Goal: Information Seeking & Learning: Get advice/opinions

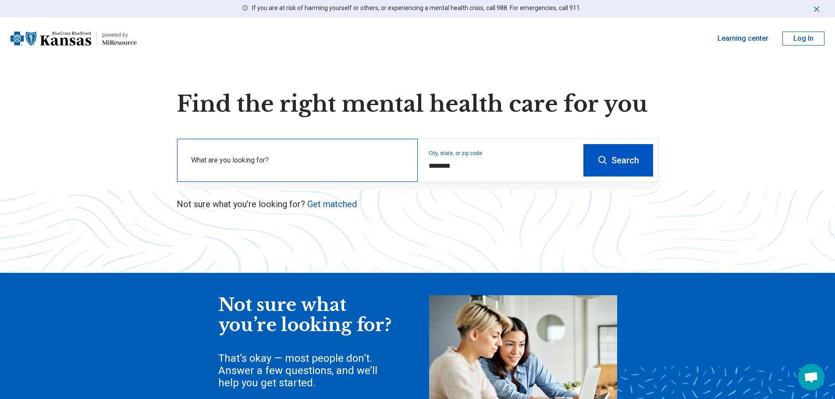
click at [344, 157] on label "What are you looking for?" at bounding box center [299, 160] width 216 height 11
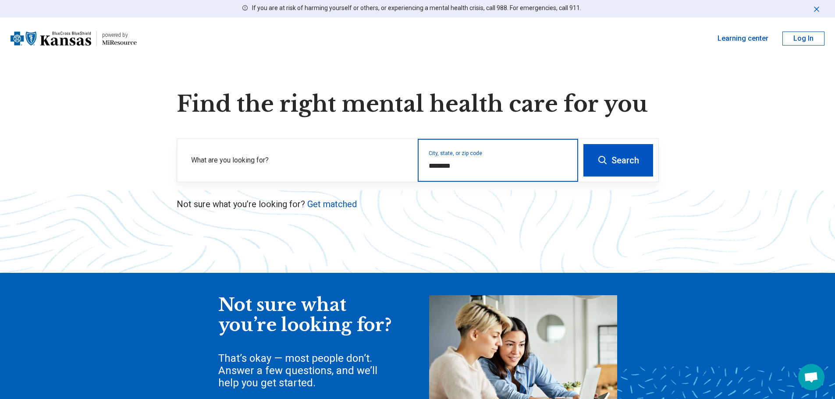
click at [470, 170] on input "********" at bounding box center [498, 166] width 139 height 11
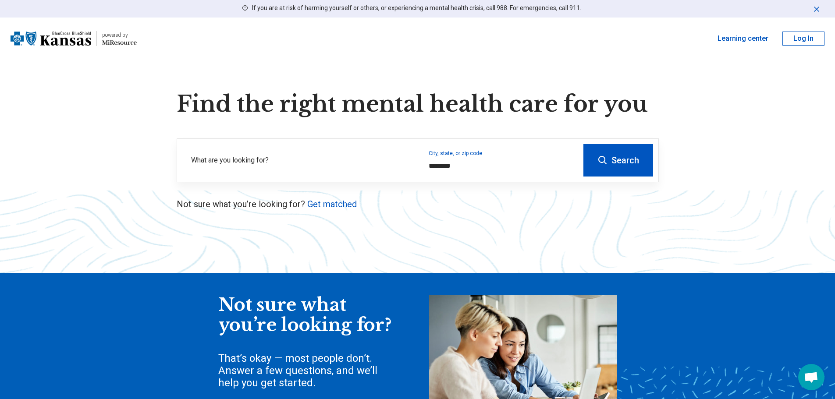
click at [646, 154] on button "Search" at bounding box center [618, 160] width 70 height 32
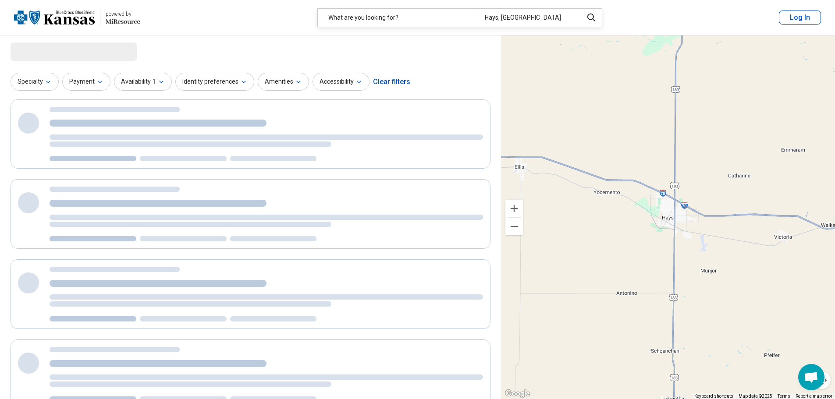
select select "***"
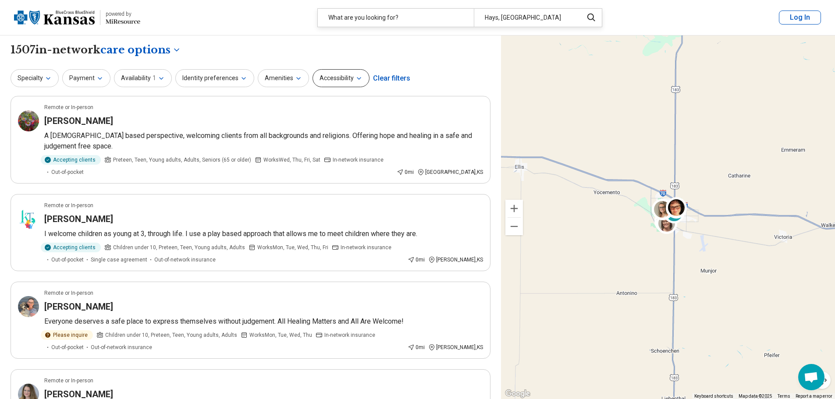
click at [359, 81] on button "Accessibility" at bounding box center [340, 78] width 57 height 18
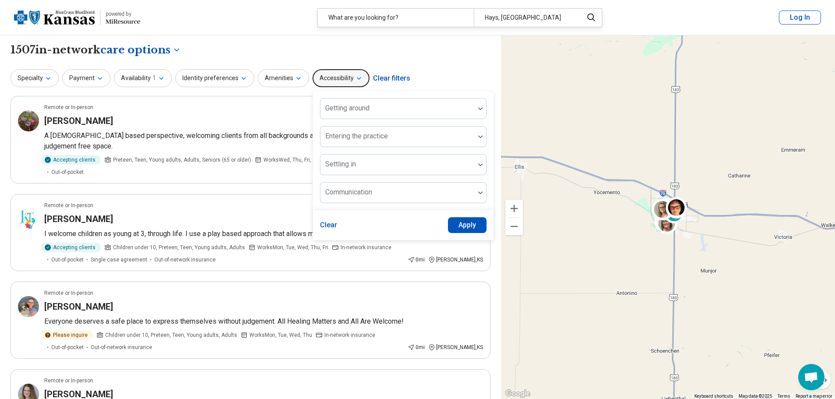
click at [359, 81] on button "Accessibility" at bounding box center [340, 78] width 57 height 18
click at [437, 70] on div "Specialty Payment Availability 1 Identity preferences Amenities Accessibility G…" at bounding box center [251, 78] width 480 height 21
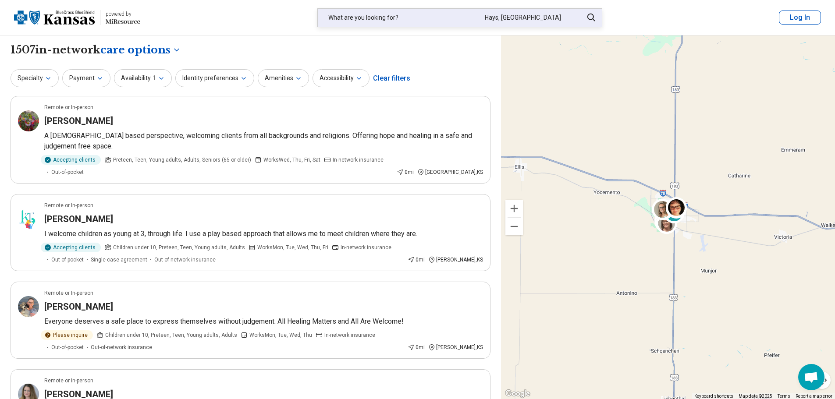
click at [395, 18] on div "What are you looking for?" at bounding box center [396, 18] width 156 height 18
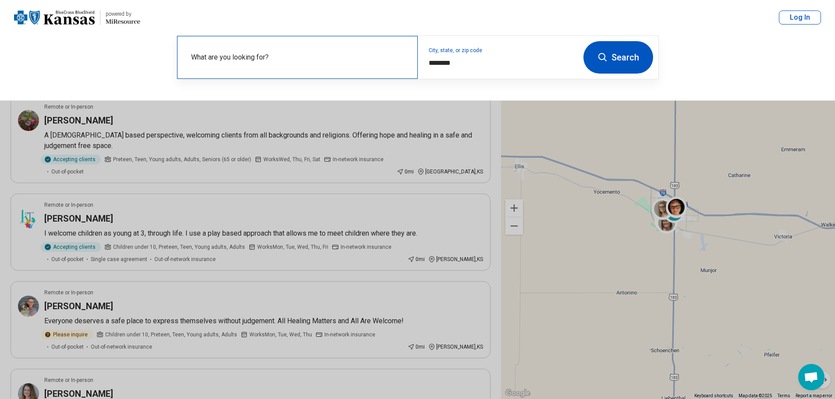
click at [266, 59] on label "What are you looking for?" at bounding box center [299, 57] width 216 height 11
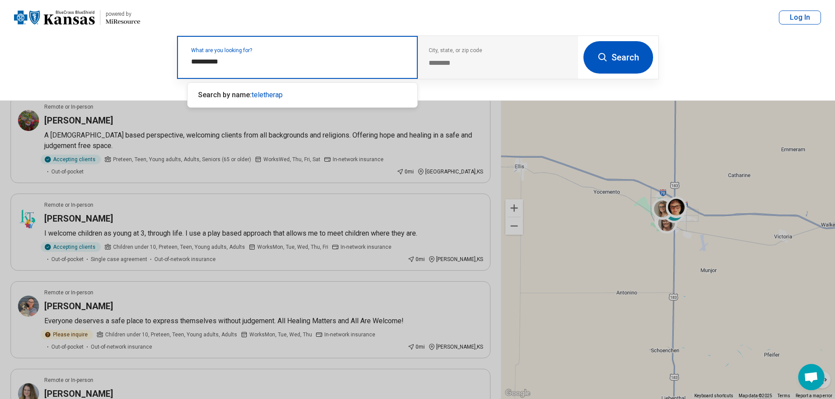
type input "**********"
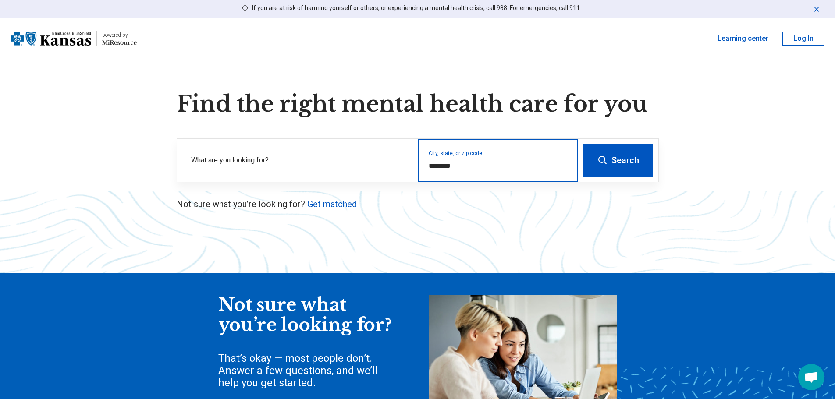
click at [468, 167] on input "********" at bounding box center [498, 166] width 139 height 11
drag, startPoint x: 468, startPoint y: 167, endPoint x: 415, endPoint y: 163, distance: 52.8
click at [415, 163] on div "What are you looking for? City, state, or zip code ********" at bounding box center [377, 160] width 401 height 43
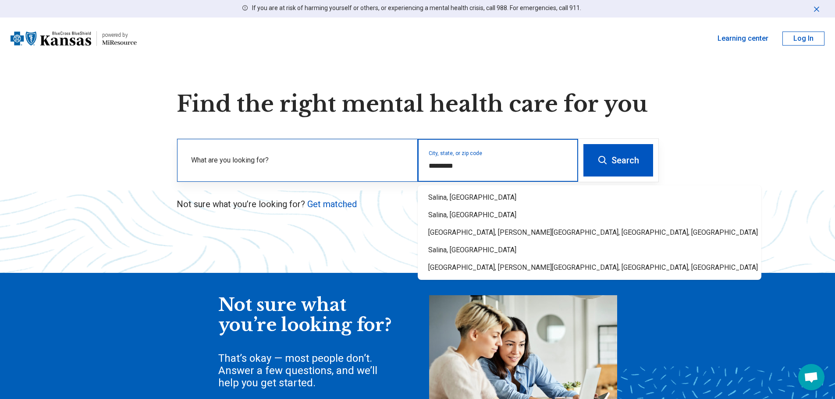
type input "**********"
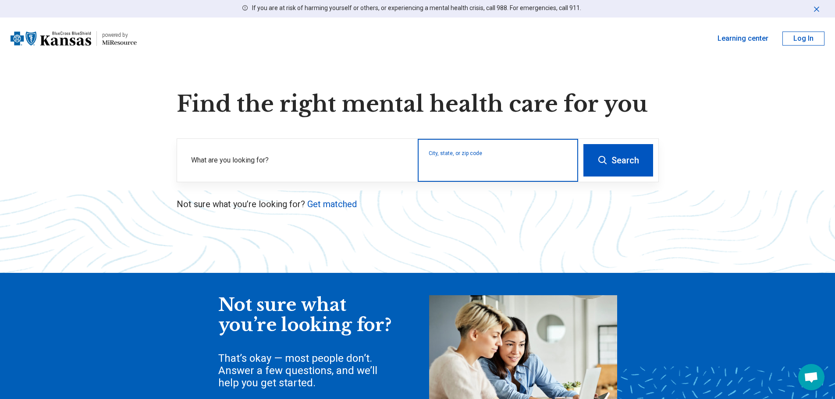
click at [512, 171] on input "City, state, or zip code" at bounding box center [498, 166] width 139 height 11
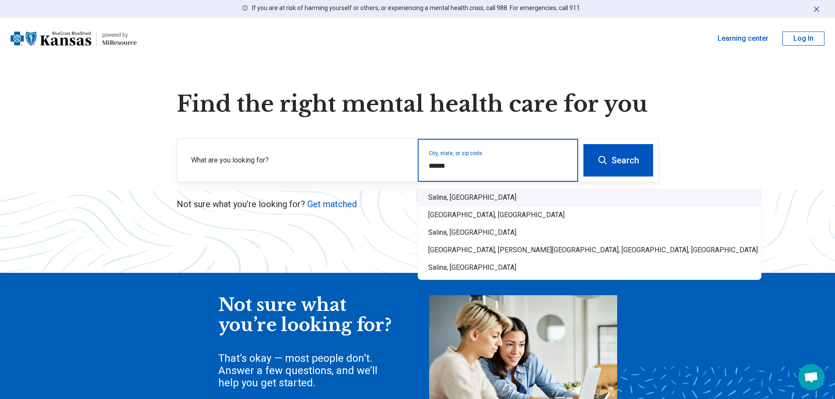
click at [442, 193] on div "Salina, KS" at bounding box center [590, 198] width 344 height 18
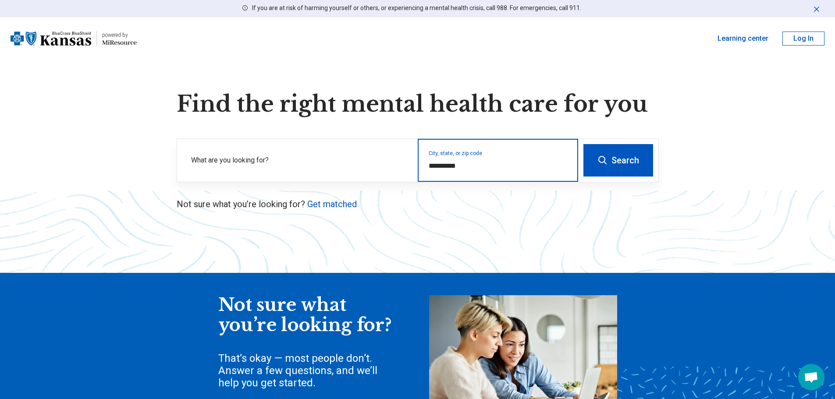
type input "**********"
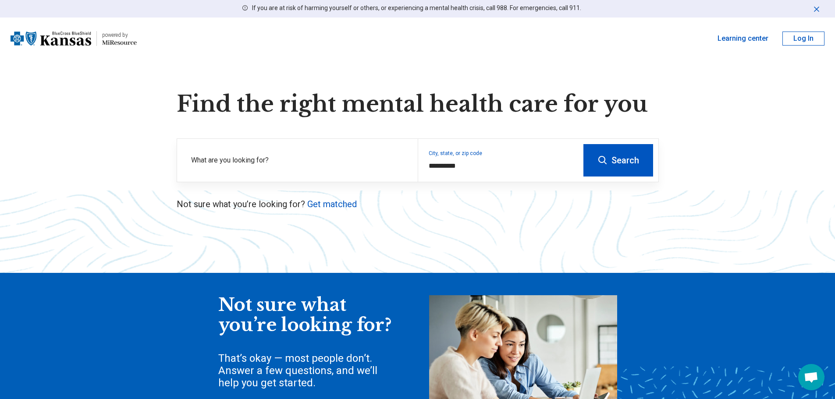
click at [614, 164] on button "Search" at bounding box center [618, 160] width 70 height 32
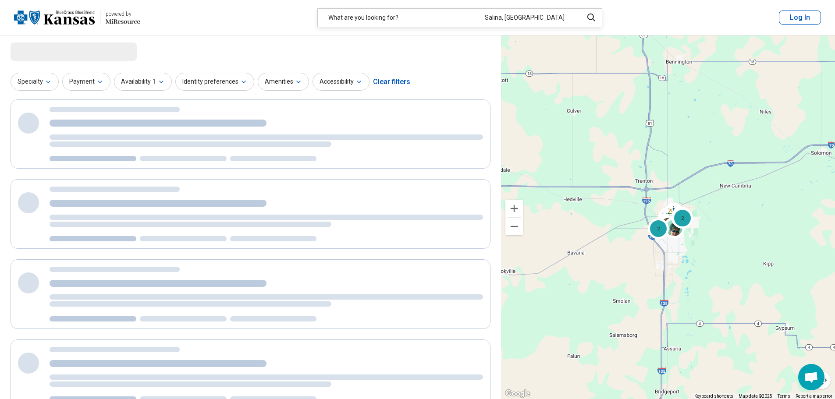
select select "***"
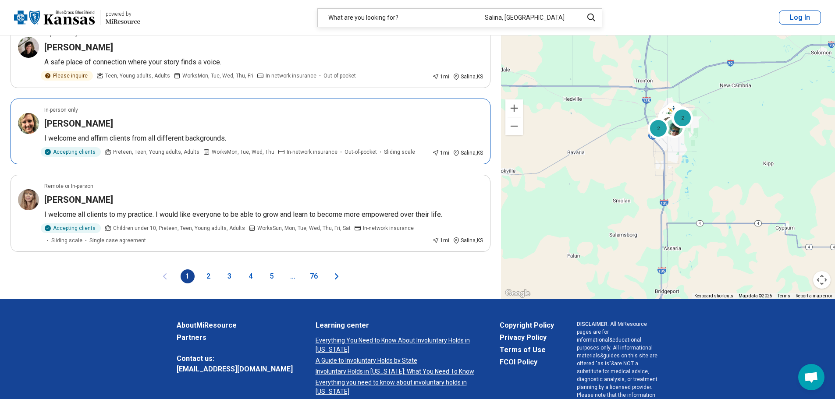
scroll to position [1534, 0]
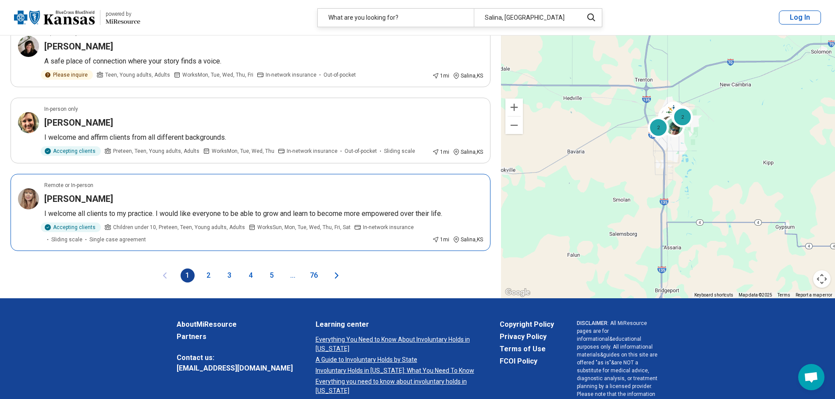
click at [182, 217] on article "Remote or In-person Cindy Monts I welcome all clients to my practice. I would l…" at bounding box center [251, 212] width 480 height 77
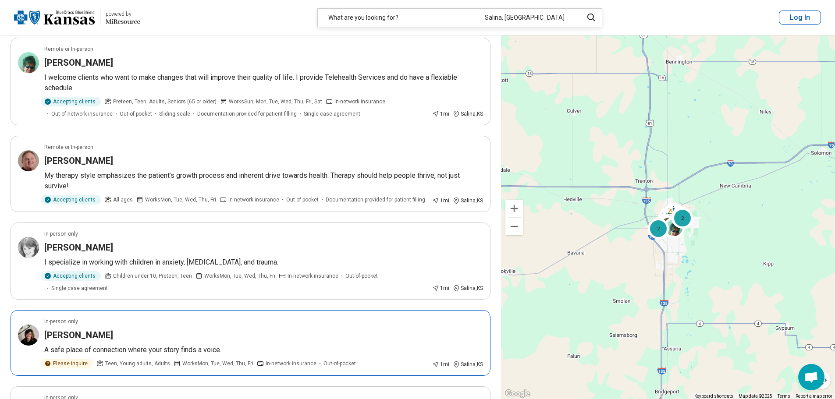
scroll to position [1227, 0]
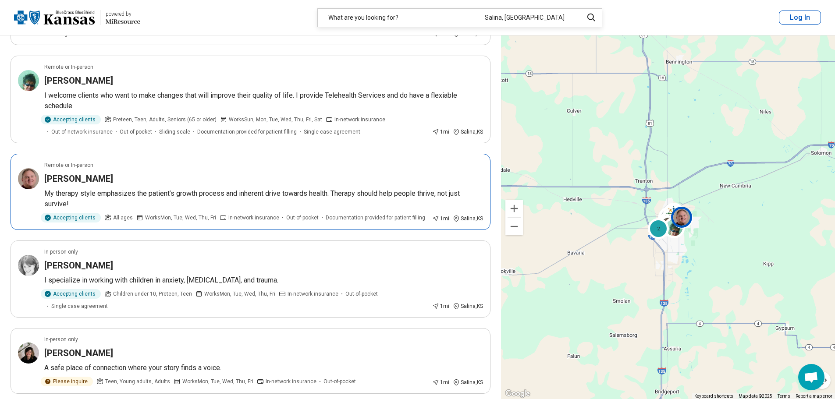
click at [259, 205] on p "My therapy style emphasizes the patient’s growth process and inherent drive tow…" at bounding box center [263, 198] width 439 height 21
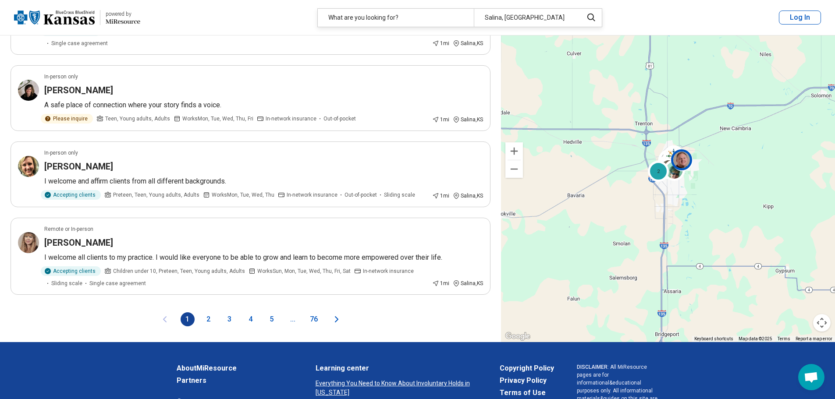
scroll to position [1651, 0]
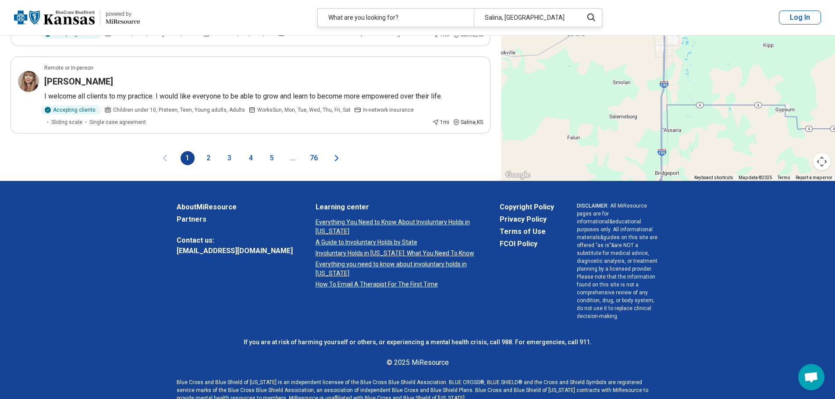
click at [337, 161] on icon "Next page" at bounding box center [336, 158] width 3 height 5
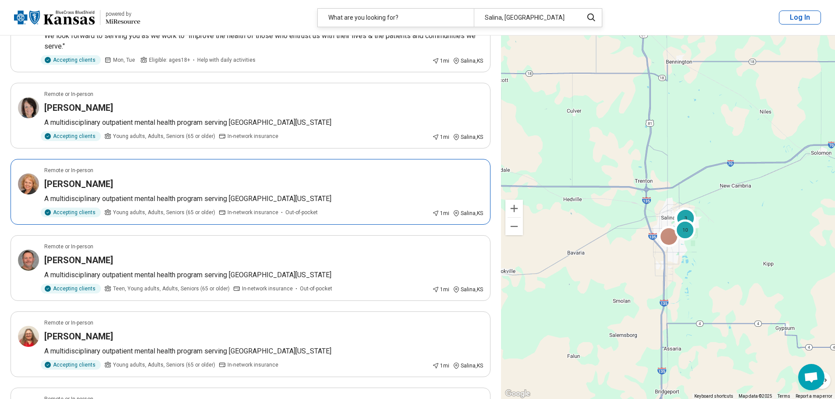
scroll to position [657, 0]
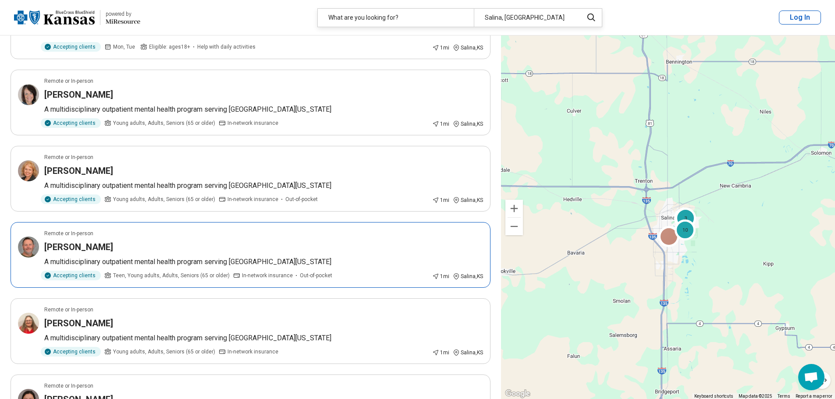
click at [231, 230] on div "Remote or In-person" at bounding box center [263, 234] width 439 height 8
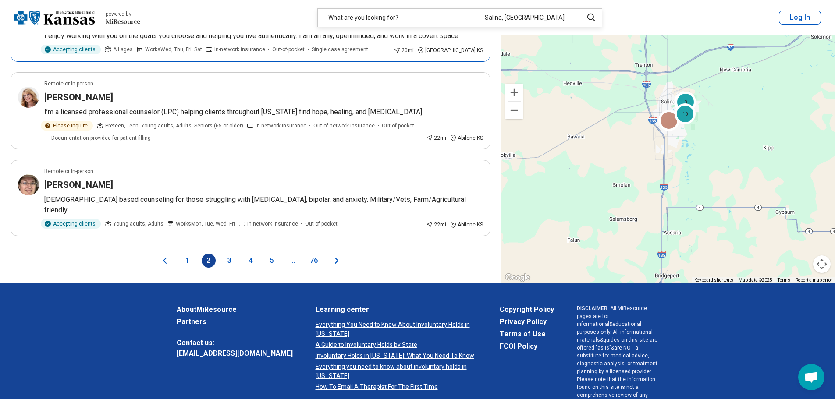
scroll to position [1446, 0]
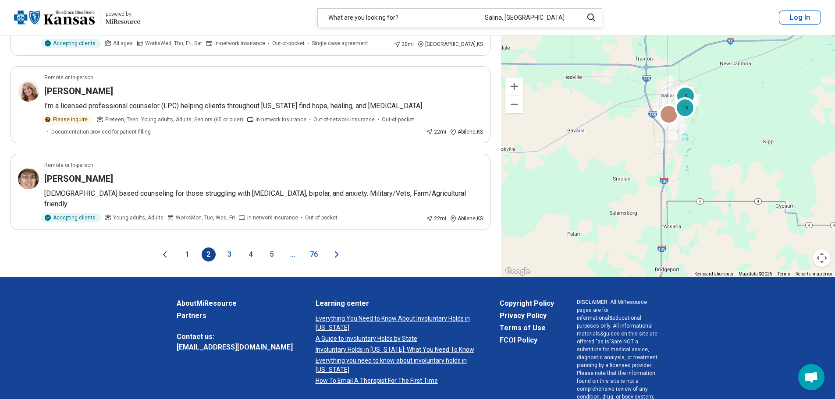
click at [337, 249] on icon "Next page" at bounding box center [336, 254] width 11 height 11
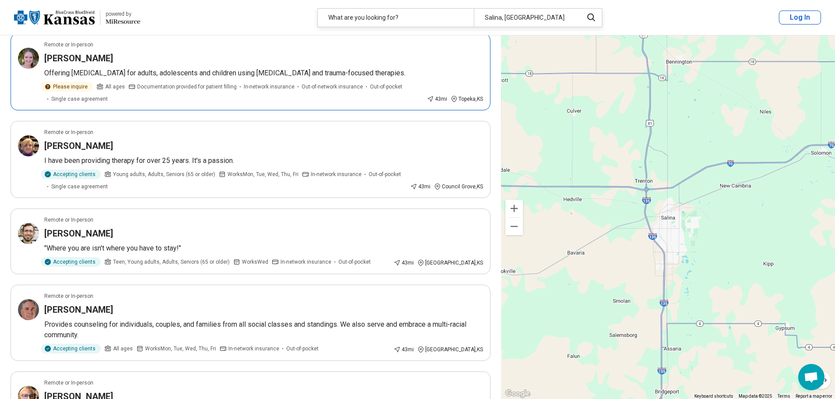
scroll to position [745, 0]
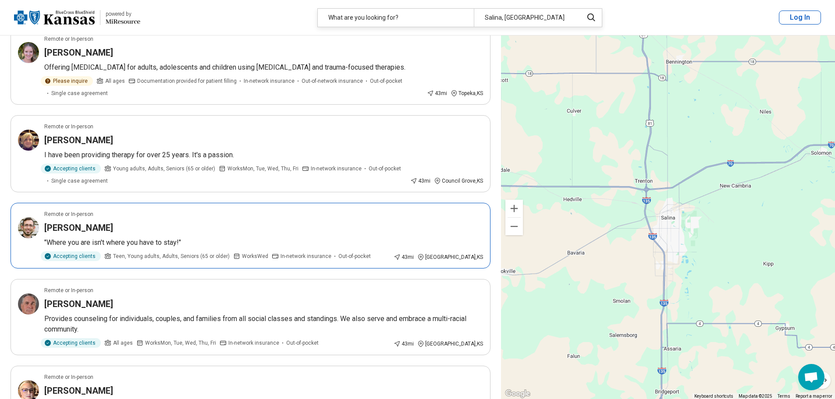
click at [245, 229] on div "B.J. Solander" at bounding box center [263, 228] width 439 height 12
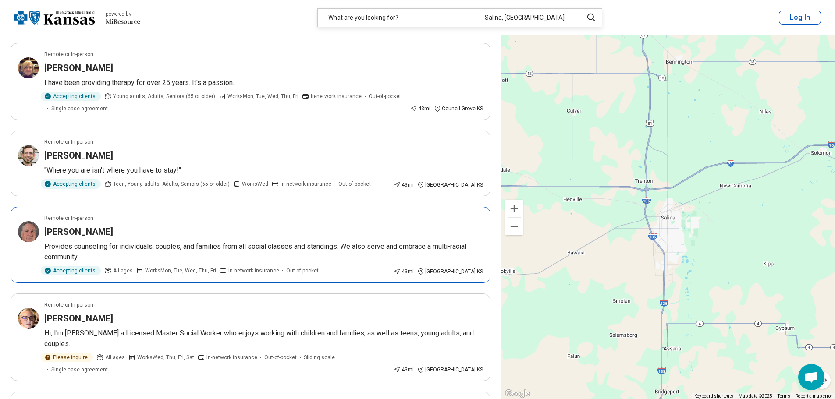
scroll to position [833, 0]
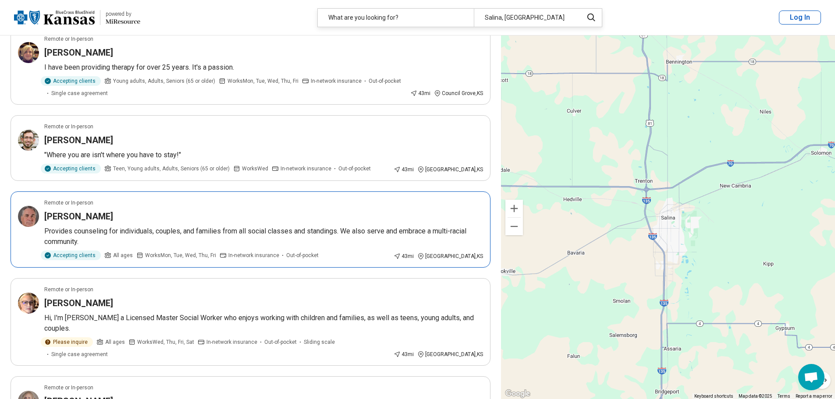
click at [111, 212] on div "Charles Tullis" at bounding box center [263, 216] width 439 height 12
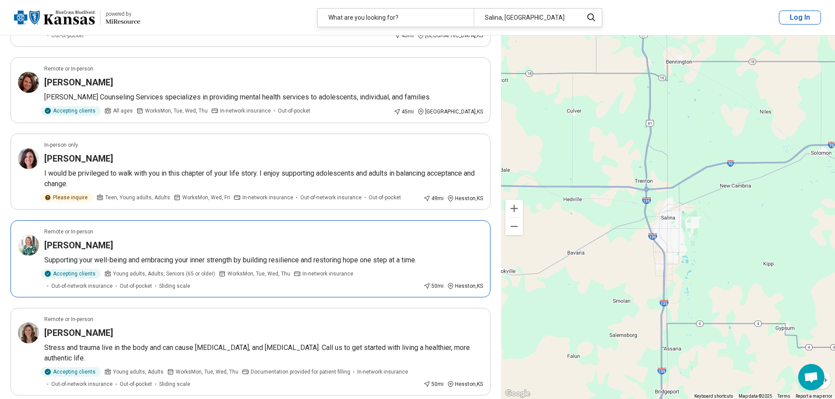
scroll to position [1534, 0]
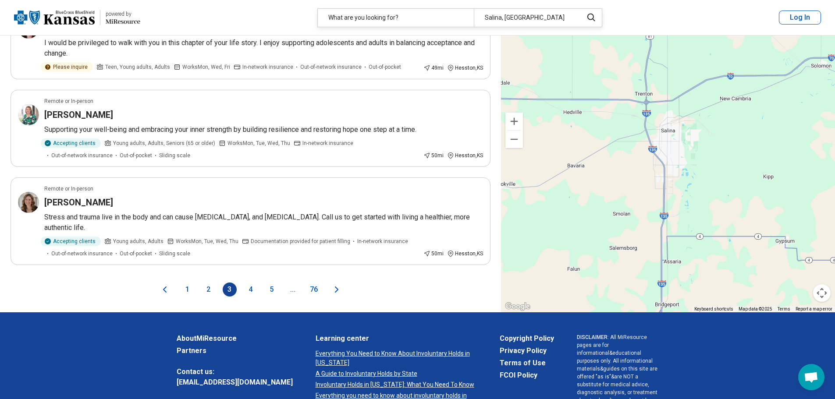
click at [335, 284] on icon "Next page" at bounding box center [336, 289] width 11 height 11
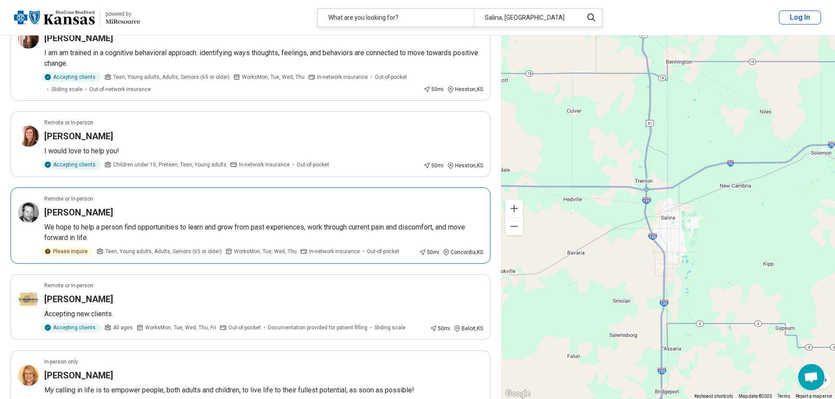
scroll to position [175, 0]
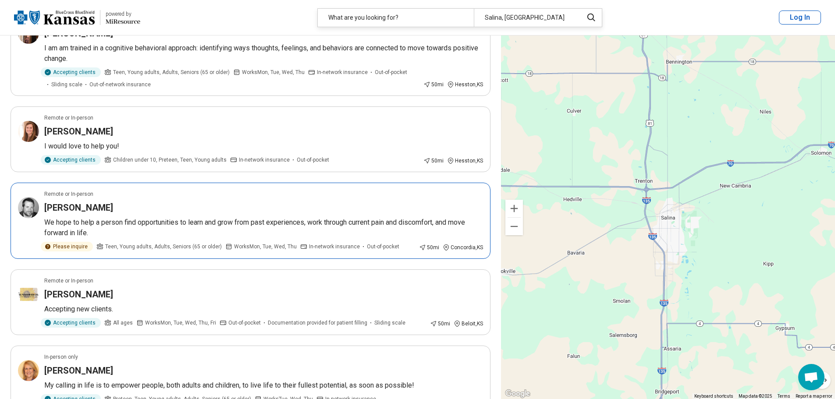
click at [199, 204] on div "Charles Lambertz" at bounding box center [263, 208] width 439 height 12
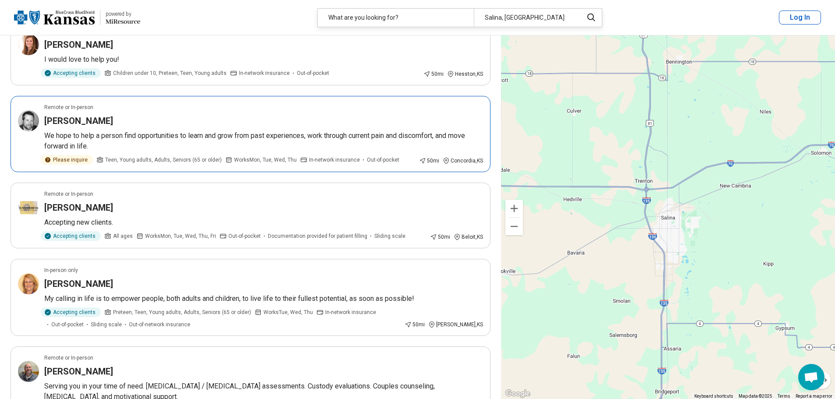
scroll to position [263, 0]
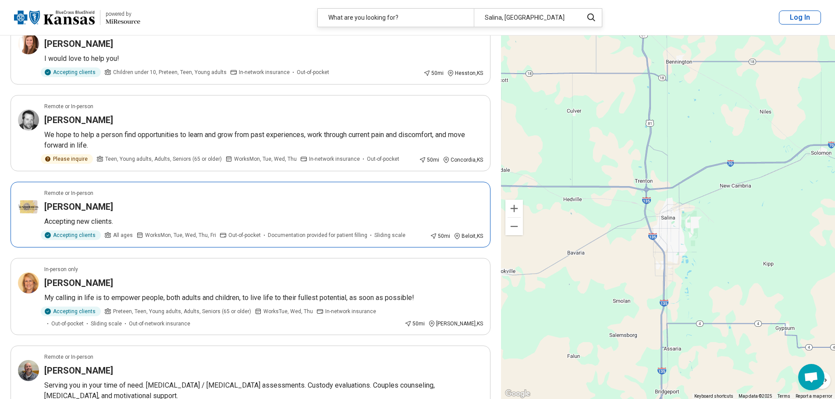
click at [195, 206] on div "Skilar Winder" at bounding box center [263, 207] width 439 height 12
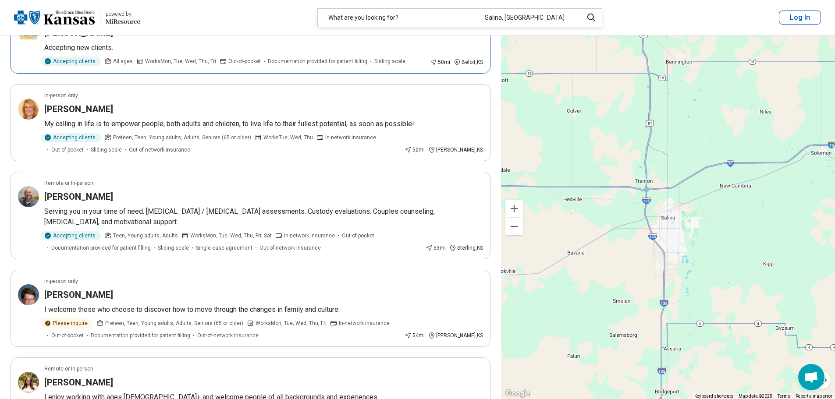
scroll to position [438, 0]
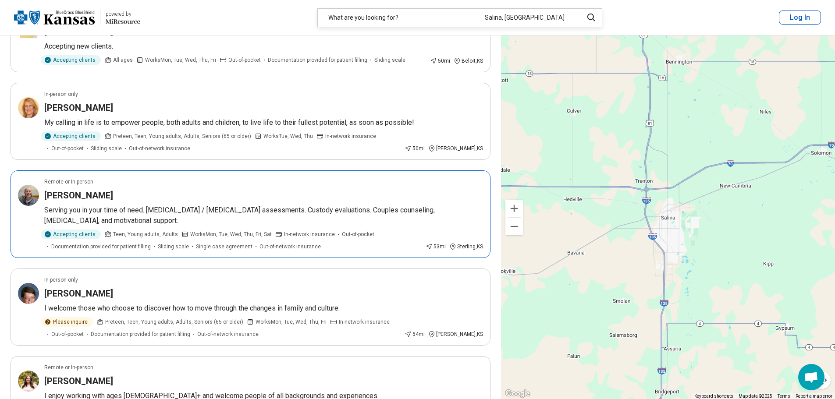
click at [191, 195] on div "David Miller" at bounding box center [263, 195] width 439 height 12
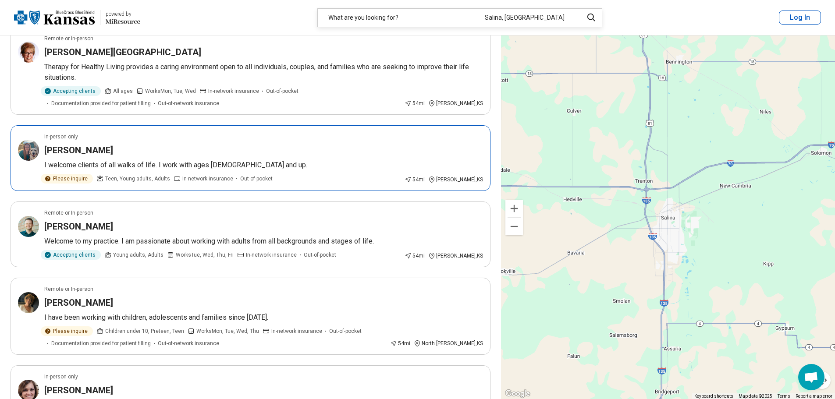
scroll to position [920, 0]
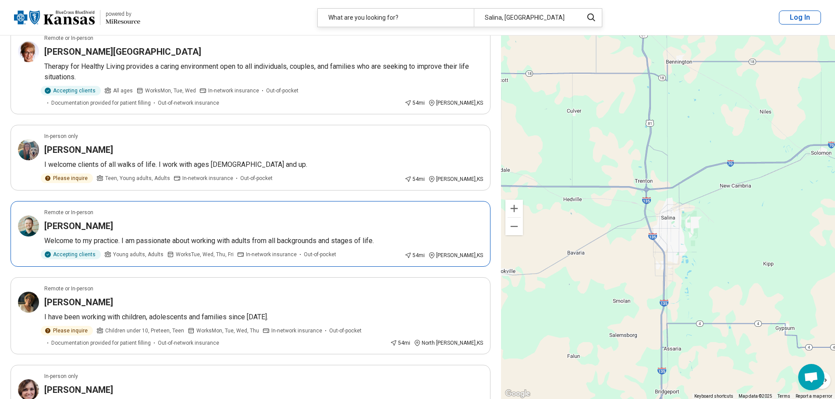
click at [176, 220] on div "Craig McKibben" at bounding box center [263, 226] width 439 height 12
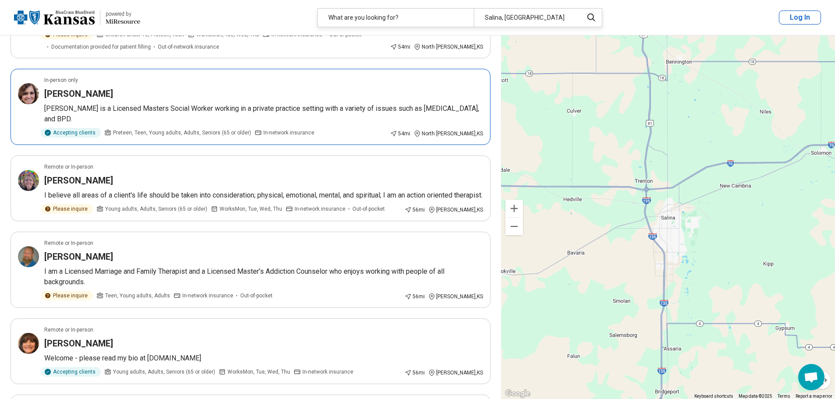
scroll to position [1227, 0]
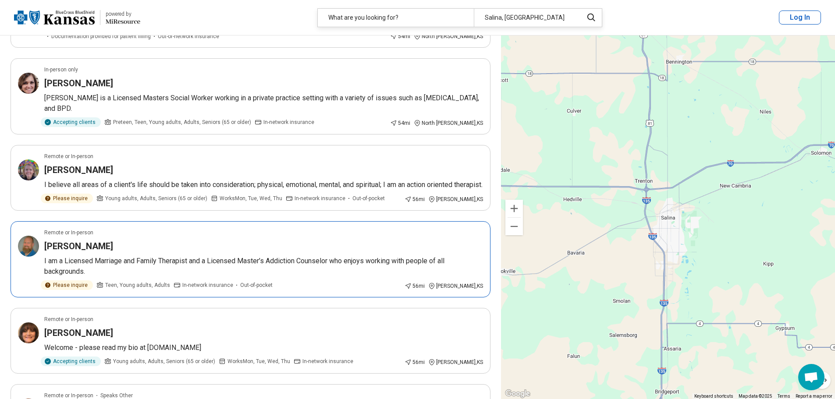
click at [228, 251] on div "Troy Bielser" at bounding box center [263, 246] width 439 height 12
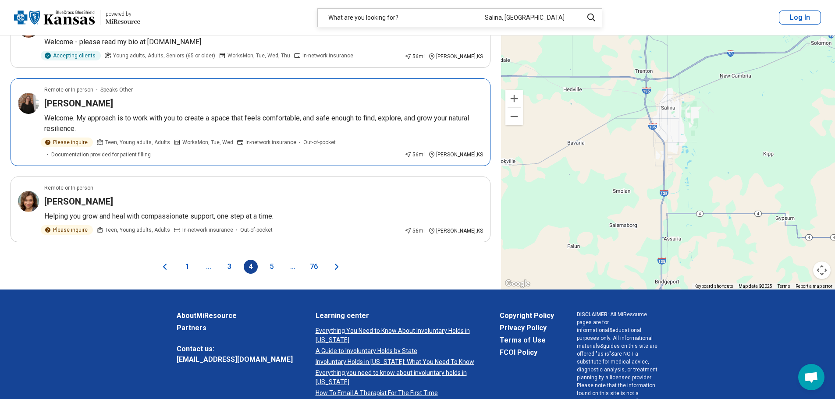
scroll to position [1534, 0]
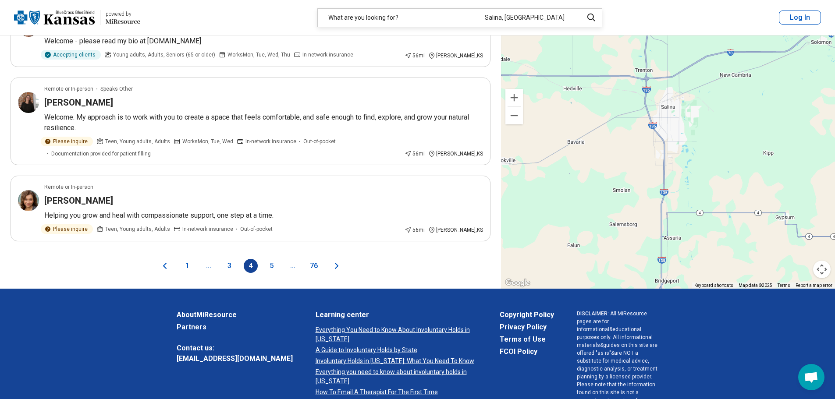
click at [333, 271] on icon "Next page" at bounding box center [336, 266] width 11 height 11
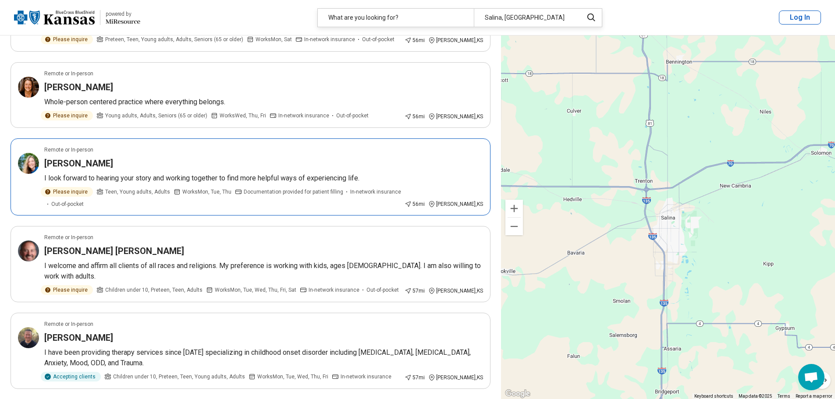
scroll to position [307, 0]
click at [210, 245] on div "Kevin Martin Nisly" at bounding box center [263, 251] width 439 height 12
click at [219, 331] on div "Matthew Penner" at bounding box center [263, 337] width 439 height 12
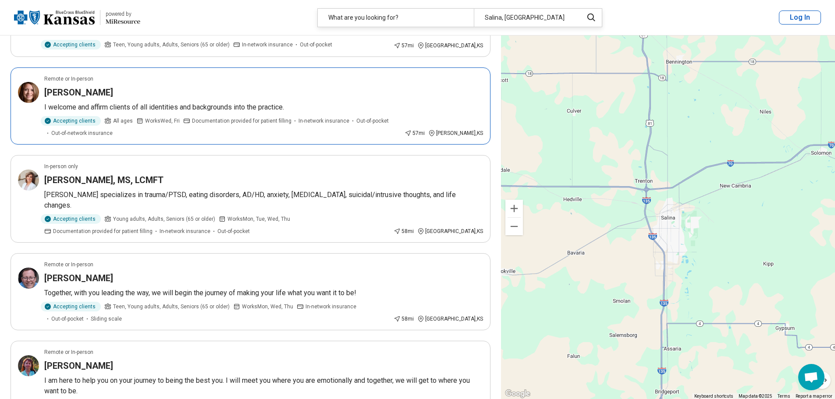
scroll to position [1315, 0]
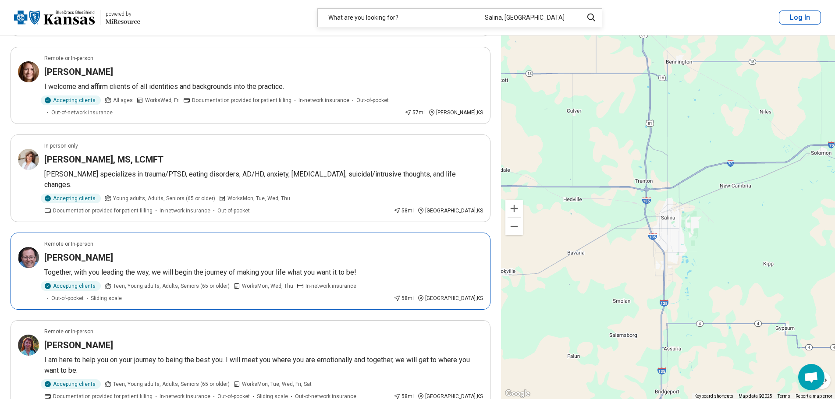
click at [238, 252] on div "Alexander Trout" at bounding box center [263, 258] width 439 height 12
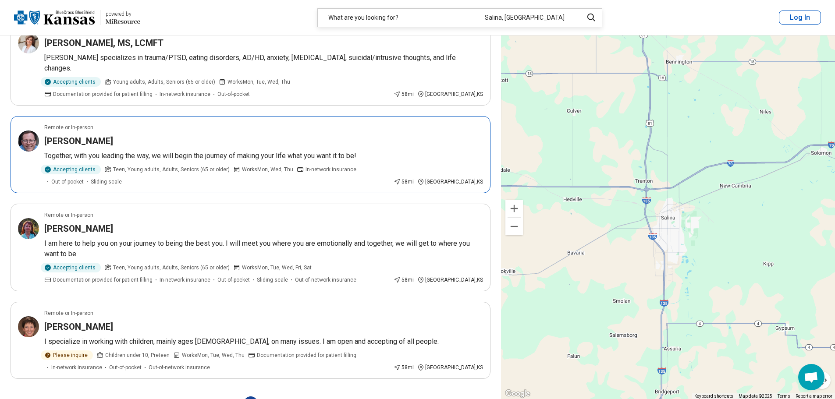
scroll to position [1446, 0]
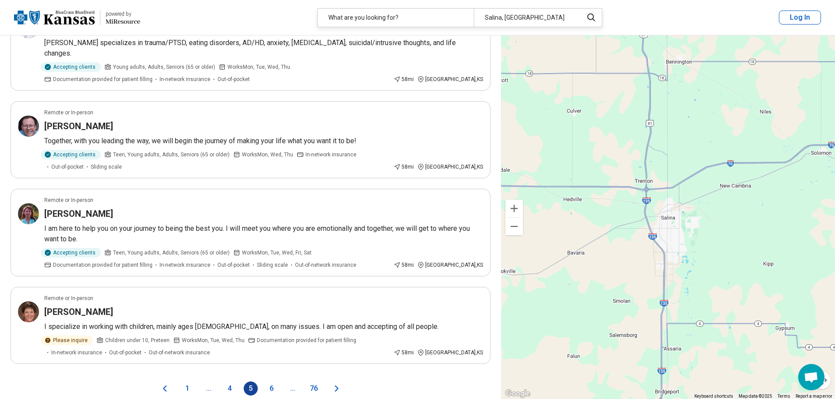
click at [339, 383] on icon "Next page" at bounding box center [336, 388] width 11 height 11
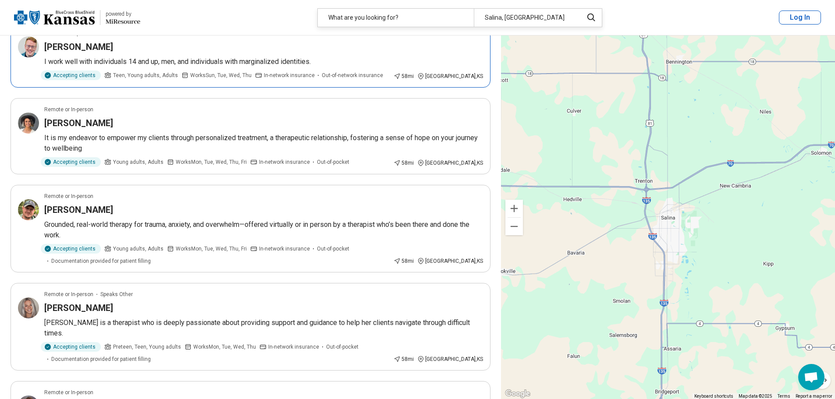
scroll to position [351, 0]
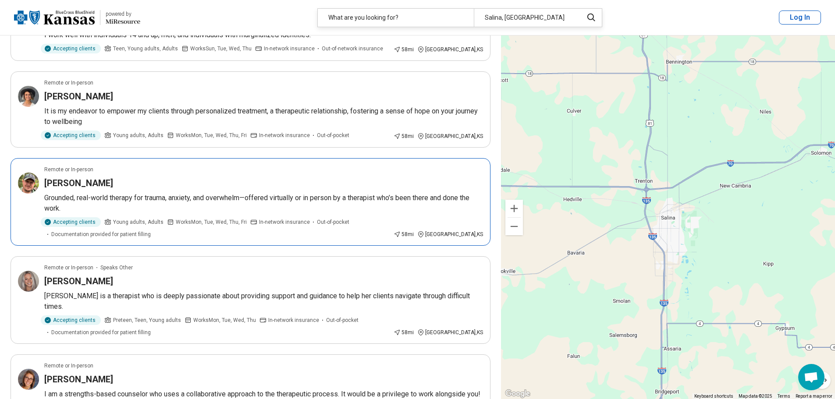
click at [160, 185] on div "Dean Graby" at bounding box center [263, 183] width 439 height 12
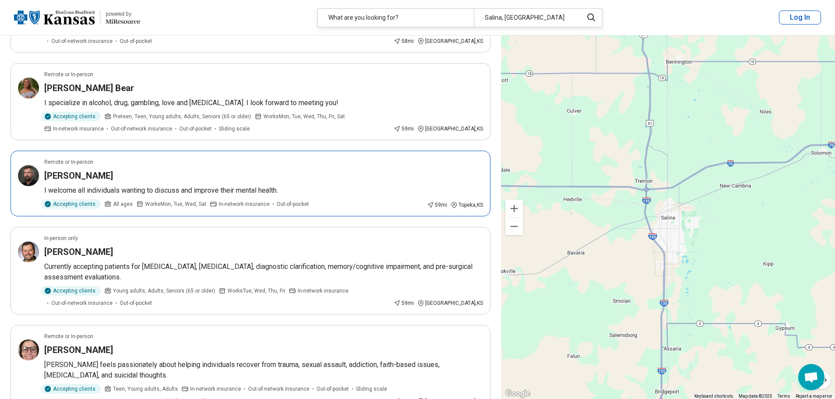
scroll to position [833, 0]
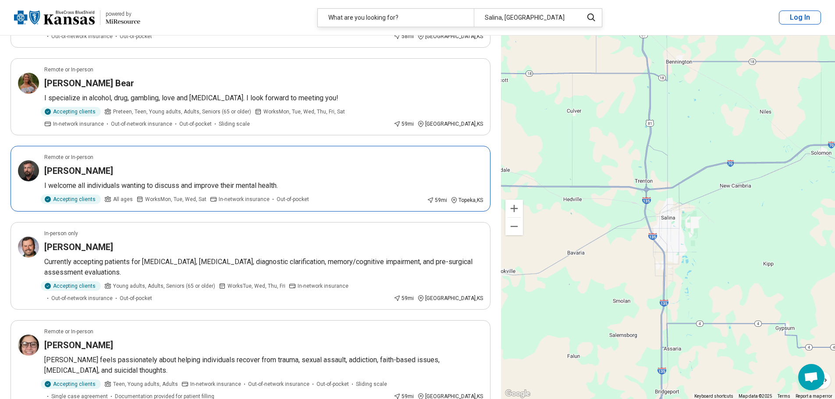
click at [230, 170] on div "Roger Kirkwood" at bounding box center [263, 171] width 439 height 12
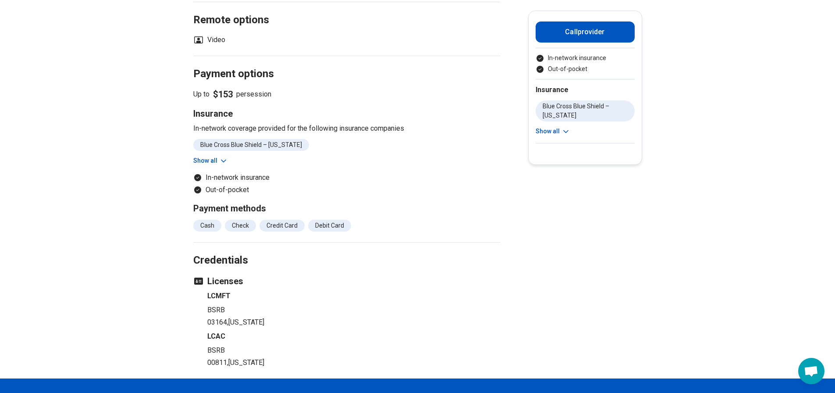
scroll to position [44, 0]
